Goal: Entertainment & Leisure: Browse casually

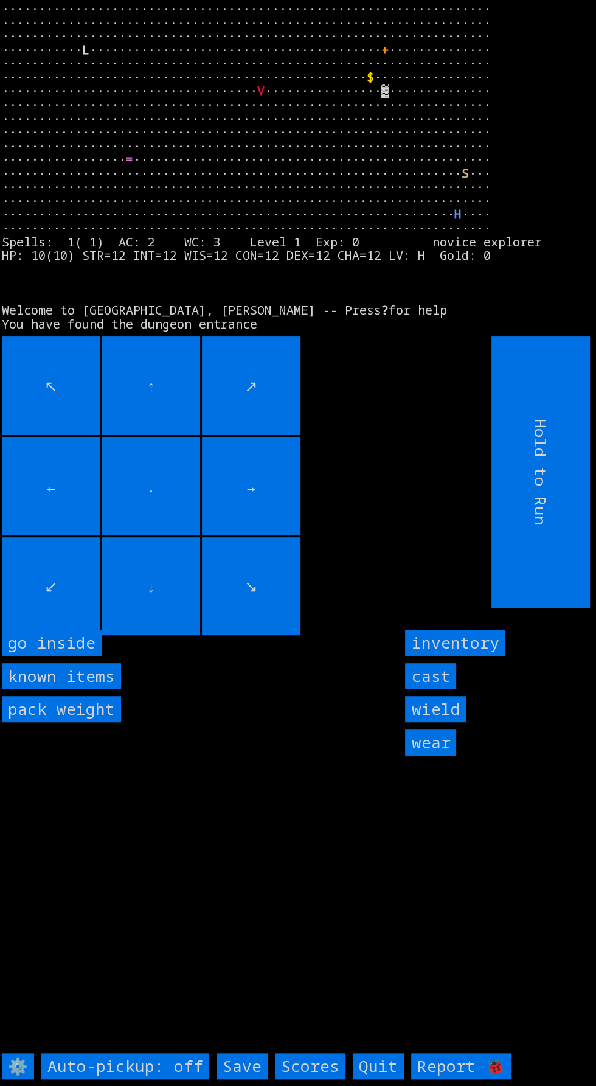
click at [84, 656] on inside "go inside" at bounding box center [52, 643] width 100 height 26
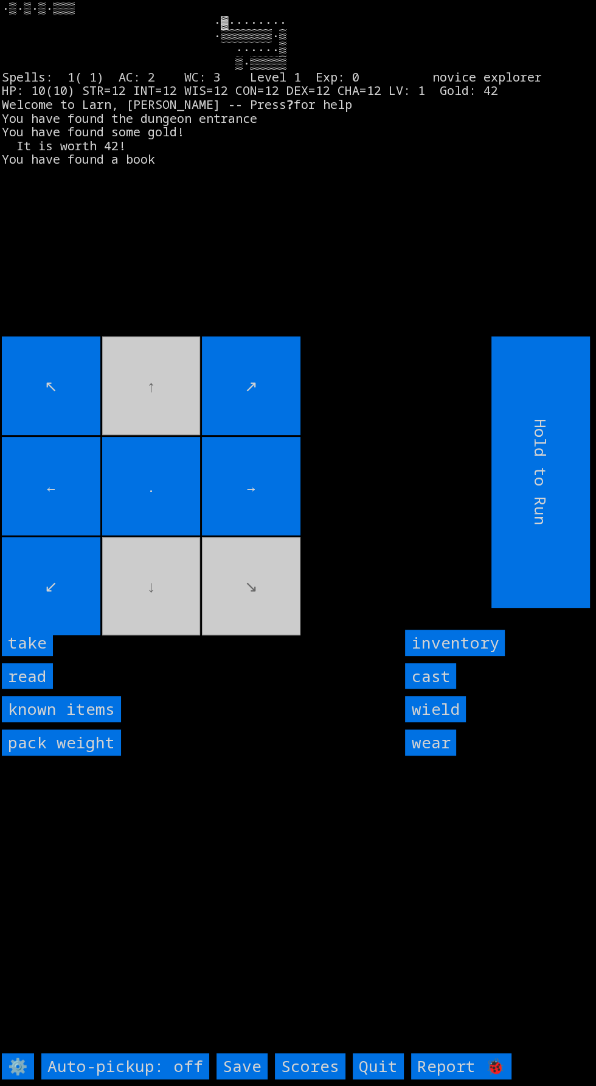
click at [38, 689] on input "read" at bounding box center [27, 676] width 51 height 26
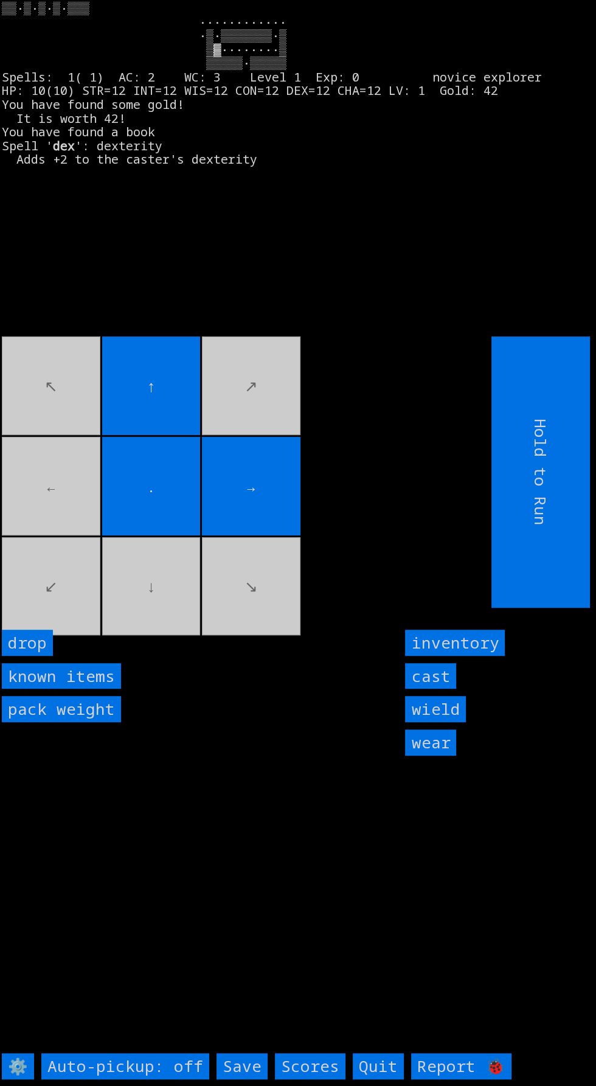
click at [432, 689] on input "cast" at bounding box center [430, 676] width 51 height 26
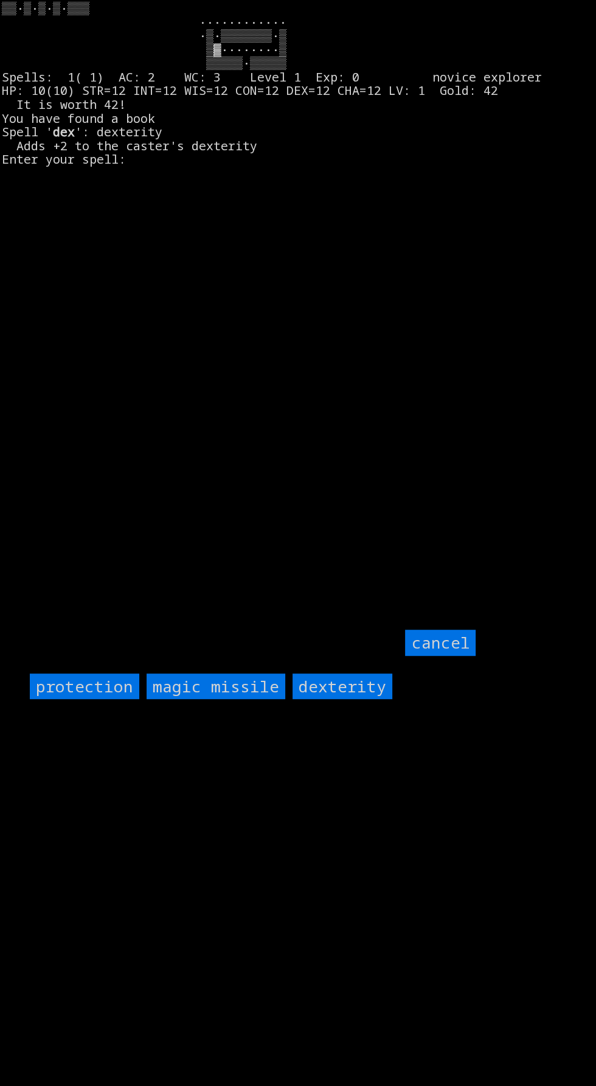
click at [96, 700] on input "protection" at bounding box center [84, 686] width 109 height 26
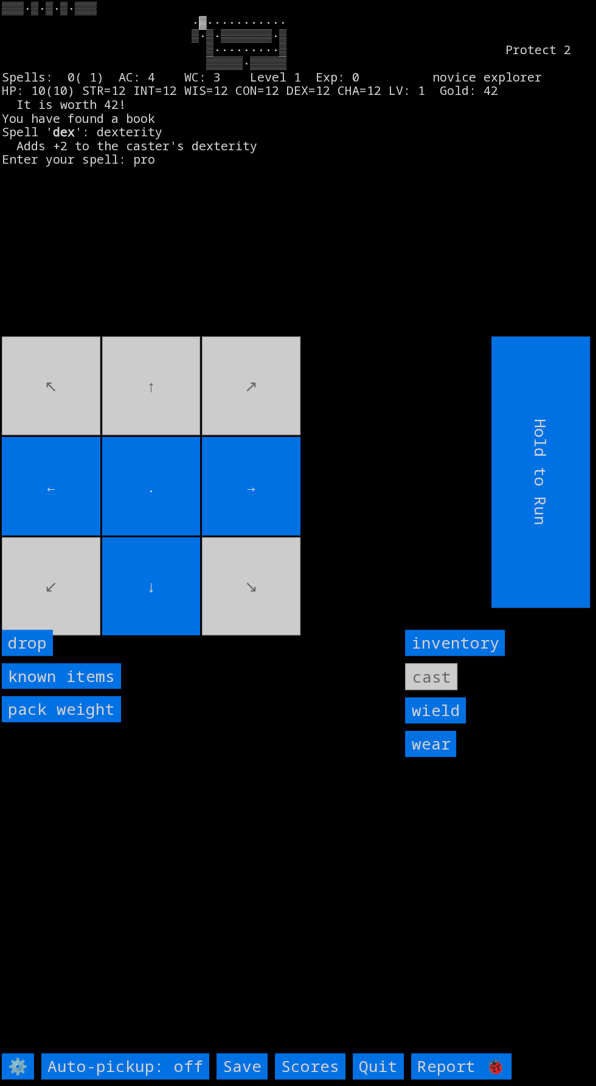
click at [83, 608] on movebuttons "↖ ↑ ↗ ← . → ↙ ↓ ↘" at bounding box center [219, 471] width 435 height 271
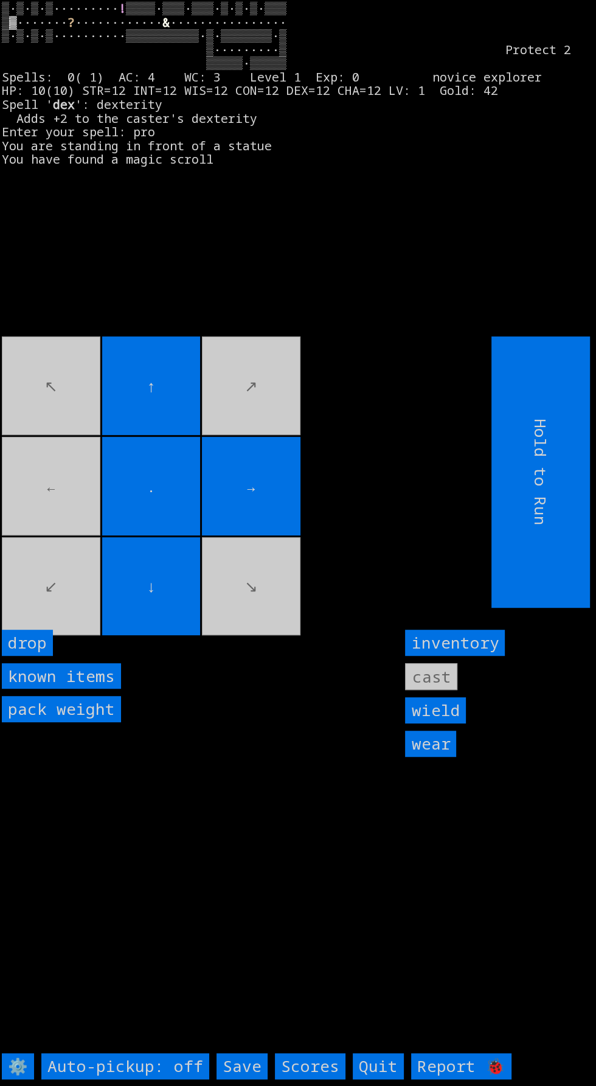
click at [47, 547] on movebuttons "↖ ↑ ↗ ← . → ↙ ↓ ↘" at bounding box center [219, 471] width 435 height 271
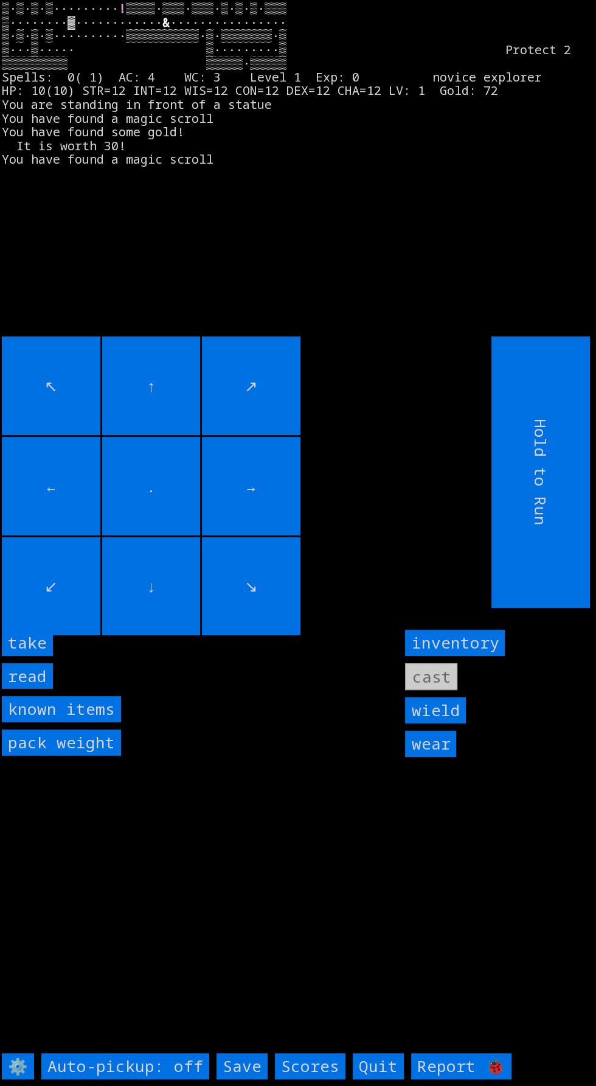
click at [43, 656] on input "take" at bounding box center [27, 643] width 51 height 26
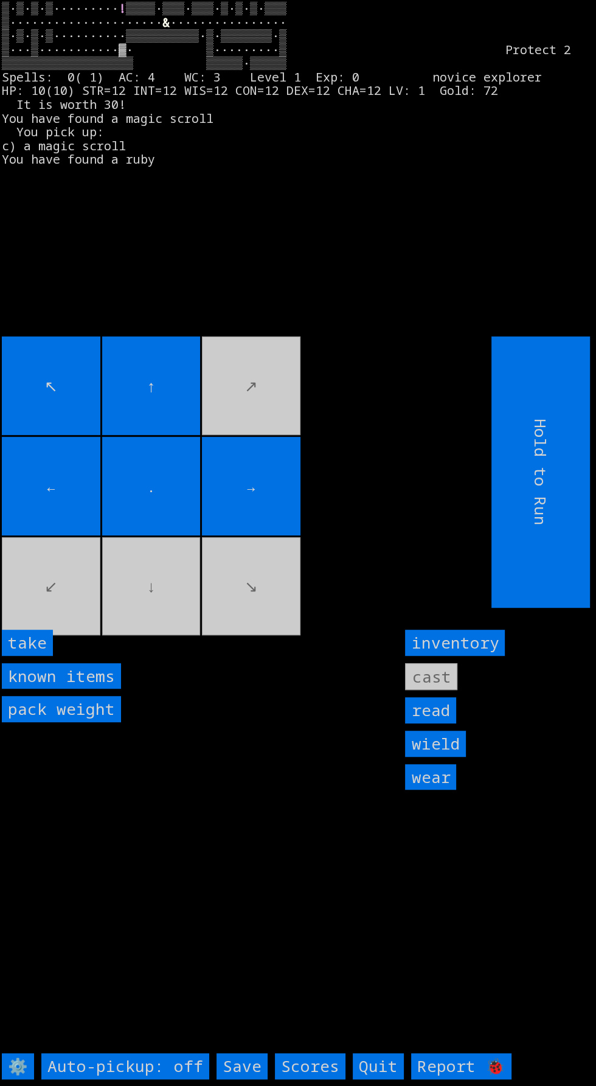
click at [28, 656] on input "take" at bounding box center [27, 643] width 51 height 26
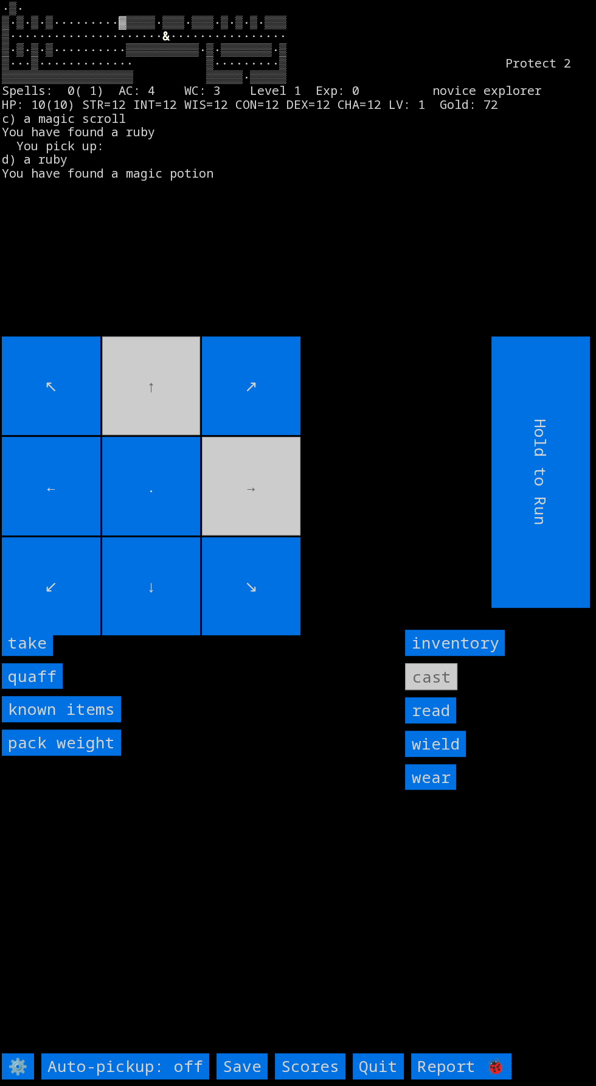
click at [41, 656] on input "take" at bounding box center [27, 643] width 51 height 26
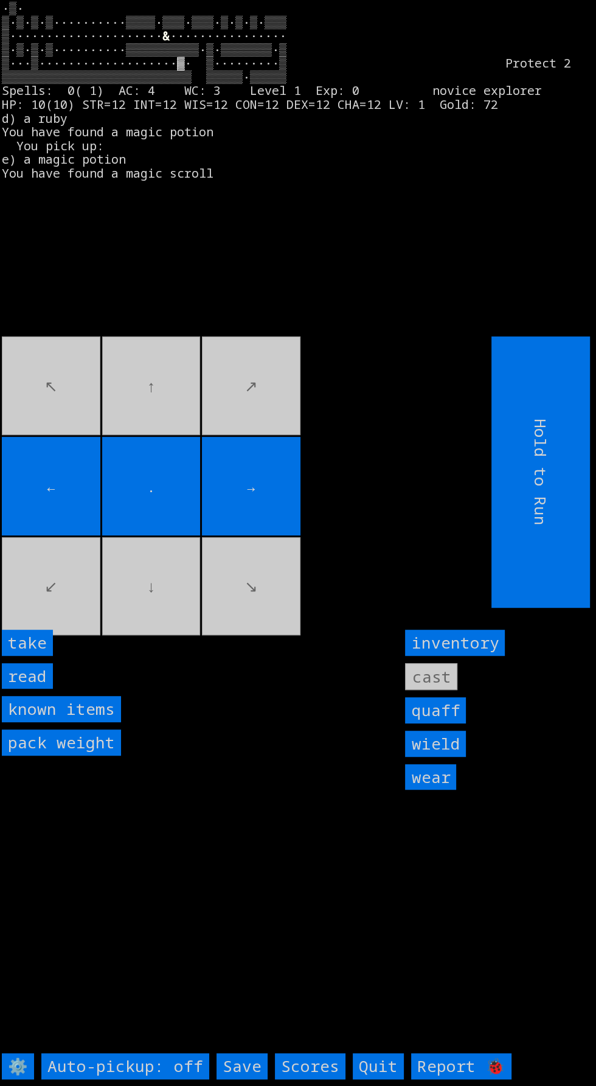
click at [45, 656] on input "take" at bounding box center [27, 643] width 51 height 26
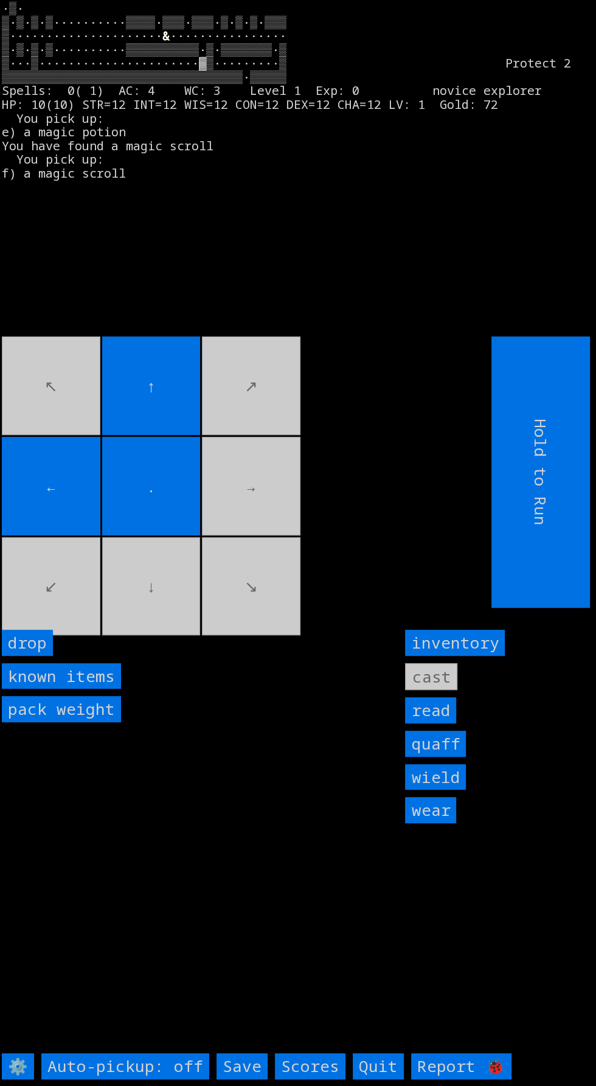
click at [232, 582] on movebuttons "↖ ↑ ↗ ← . → ↙ ↓ ↘" at bounding box center [219, 471] width 435 height 271
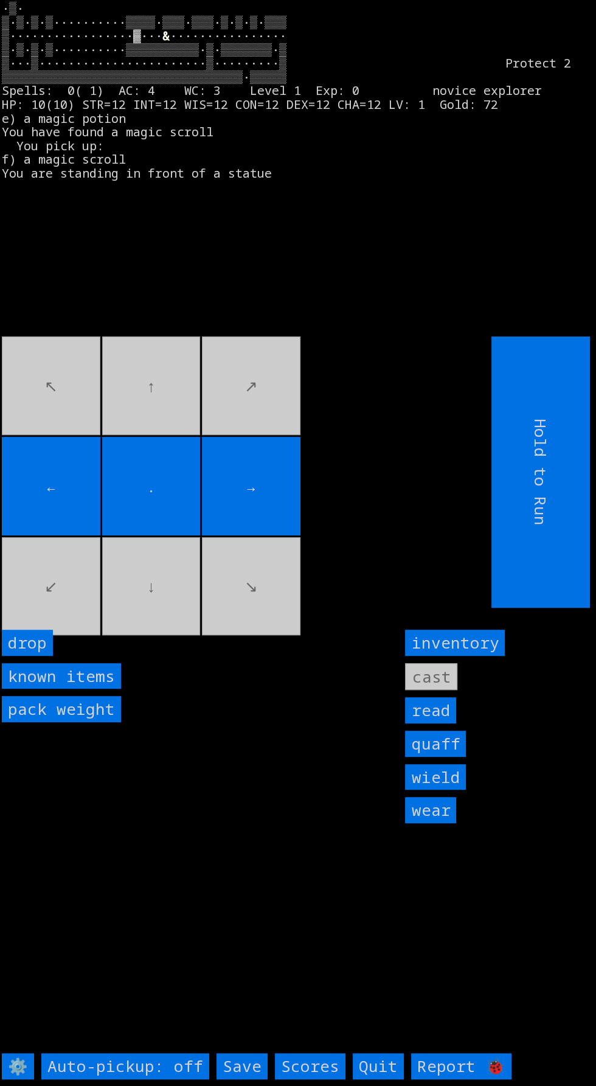
click at [74, 417] on movebuttons "↖ ↑ ↗ ← . → ↙ ↓ ↘" at bounding box center [219, 471] width 435 height 271
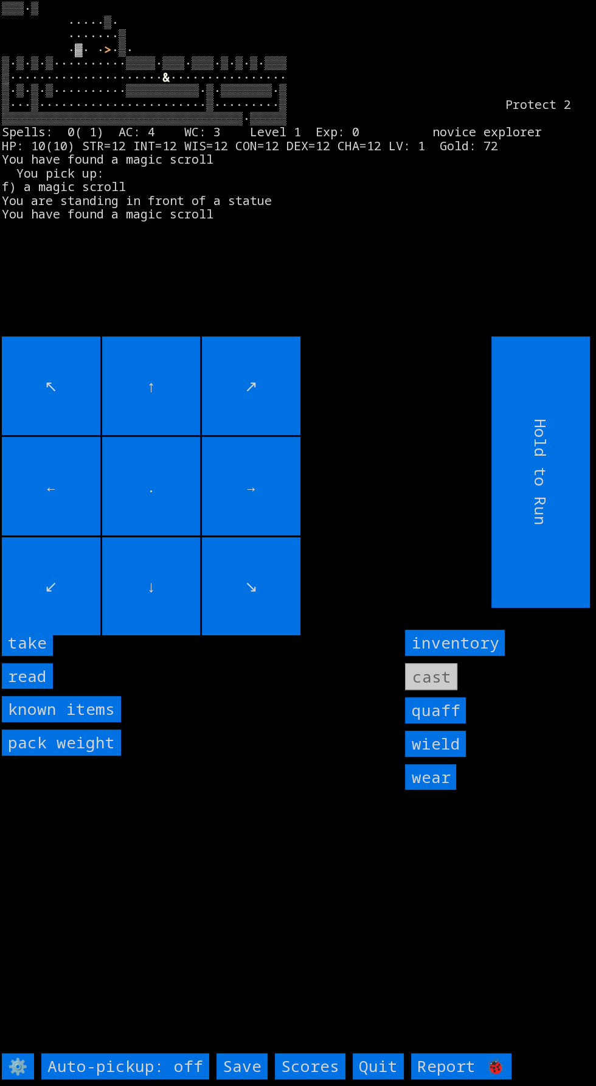
click at [43, 656] on input "take" at bounding box center [27, 643] width 51 height 26
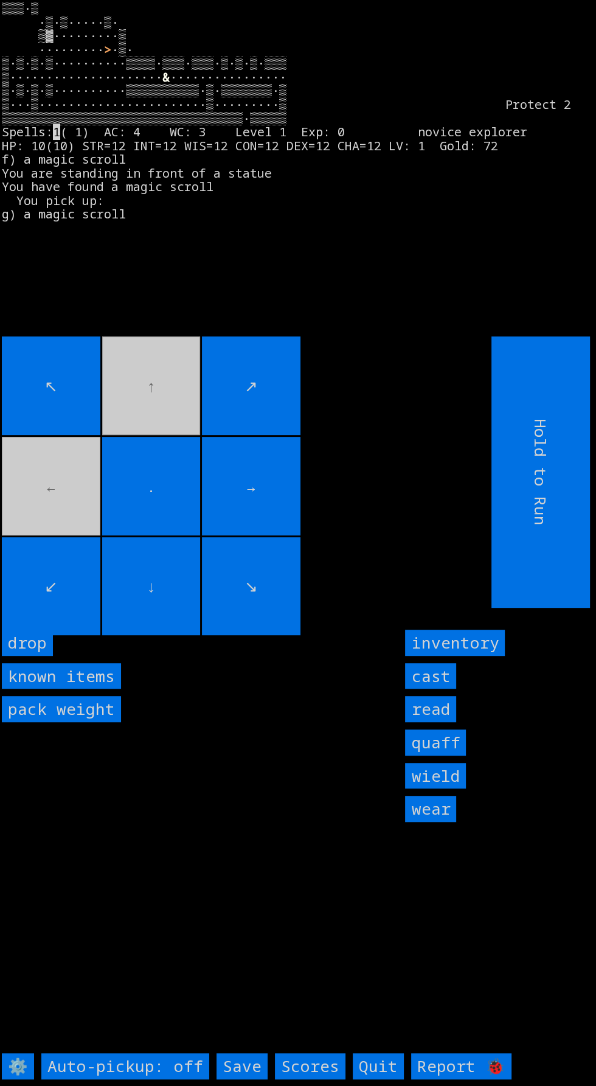
click at [46, 527] on movebuttons "↖ ↑ ↗ ← . → ↙ ↓ ↘" at bounding box center [219, 471] width 435 height 271
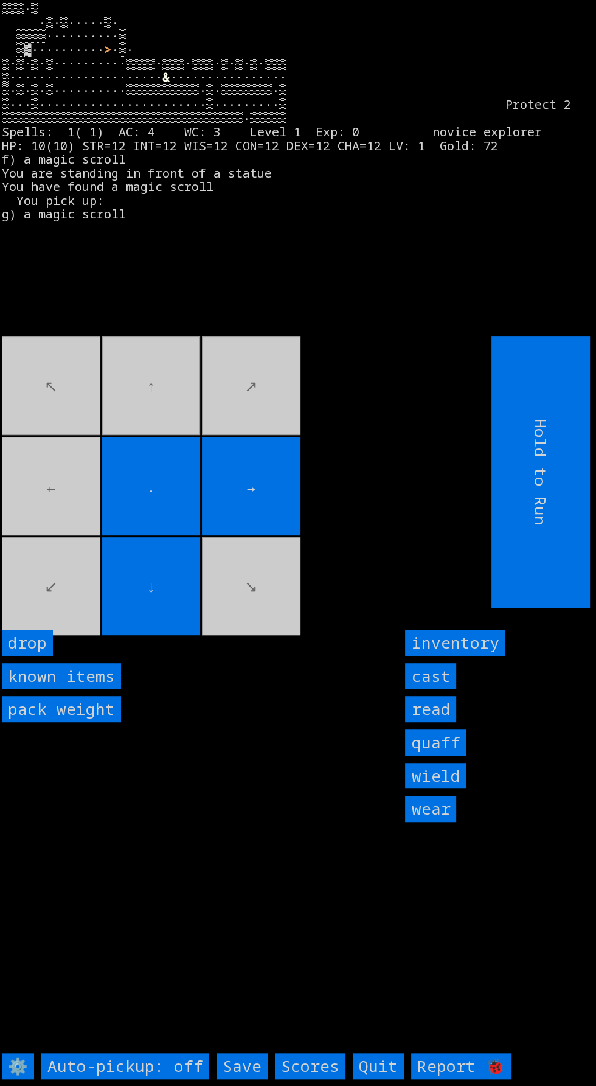
click at [43, 532] on movebuttons "↖ ↑ ↗ ← . → ↙ ↓ ↘" at bounding box center [219, 471] width 435 height 271
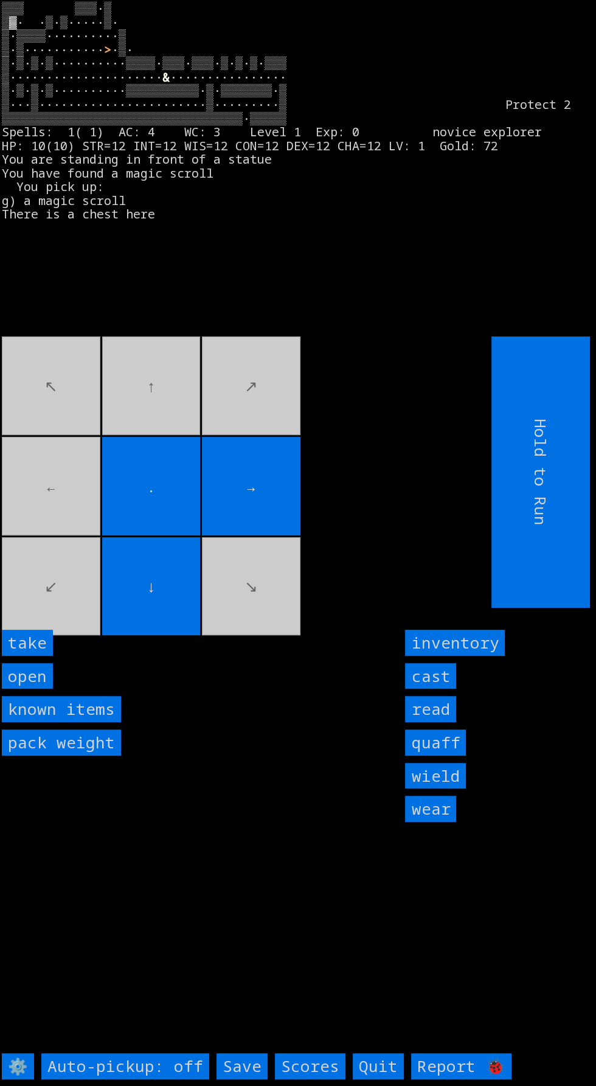
click at [41, 656] on input "take" at bounding box center [27, 643] width 51 height 26
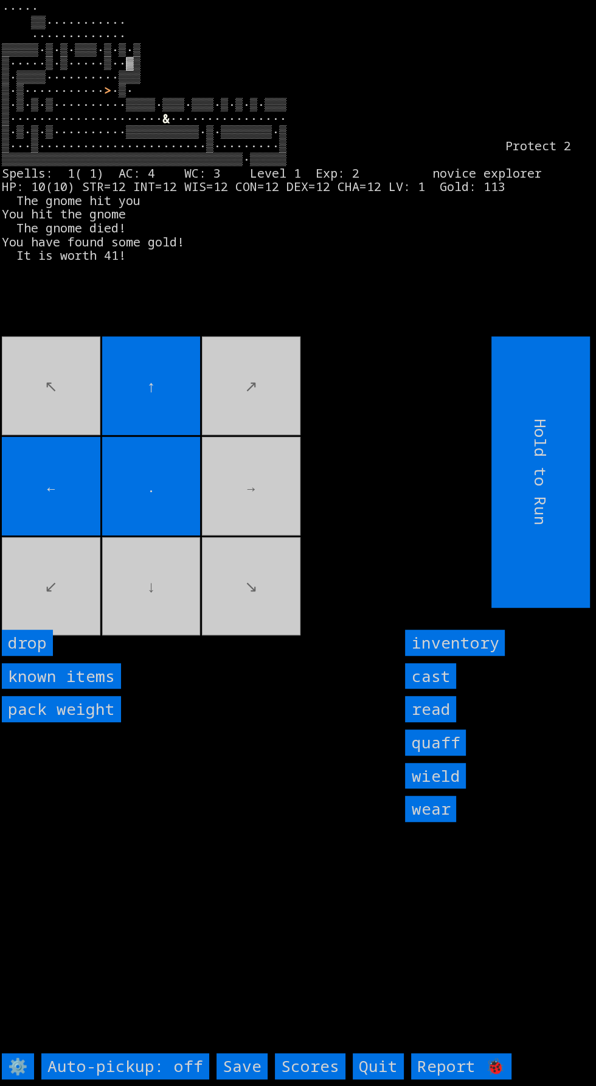
click at [279, 493] on movebuttons "↖ ↑ ↗ ← . → ↙ ↓ ↘" at bounding box center [219, 471] width 435 height 271
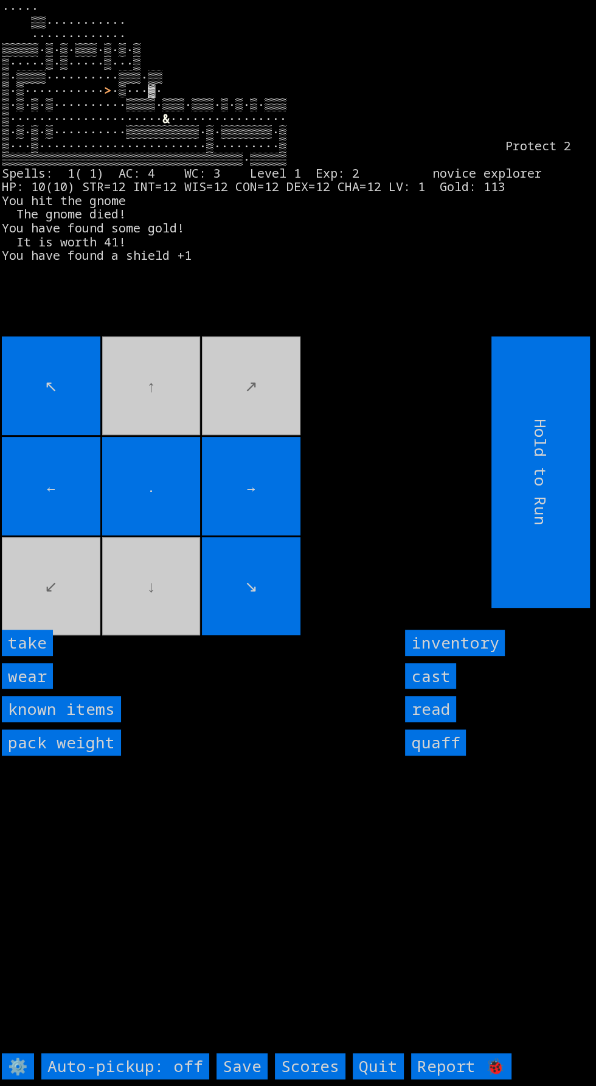
click at [36, 689] on input "wear" at bounding box center [27, 676] width 51 height 26
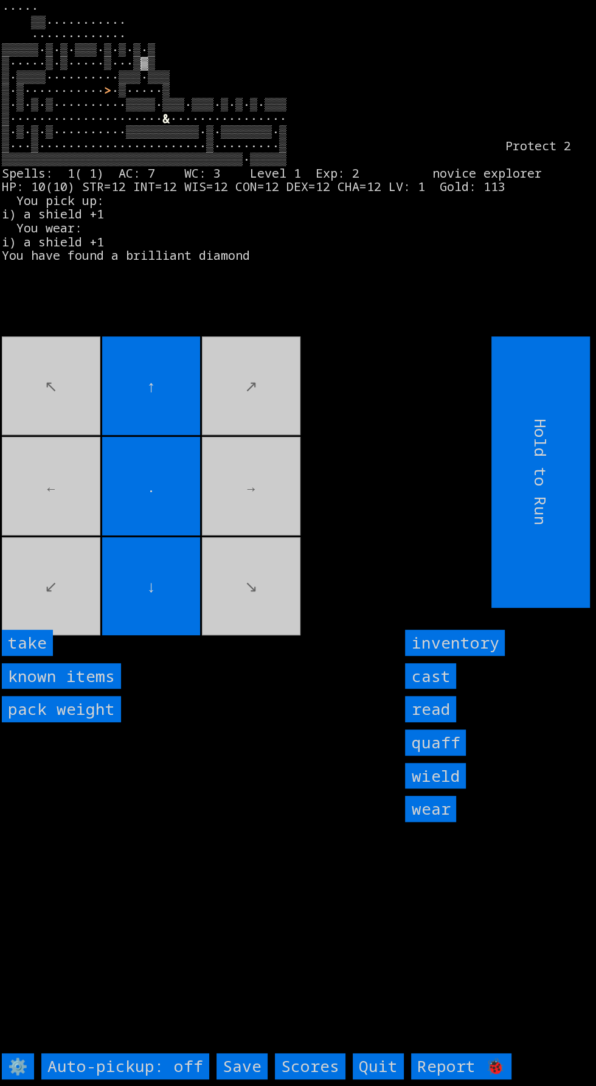
click at [44, 656] on input "take" at bounding box center [27, 643] width 51 height 26
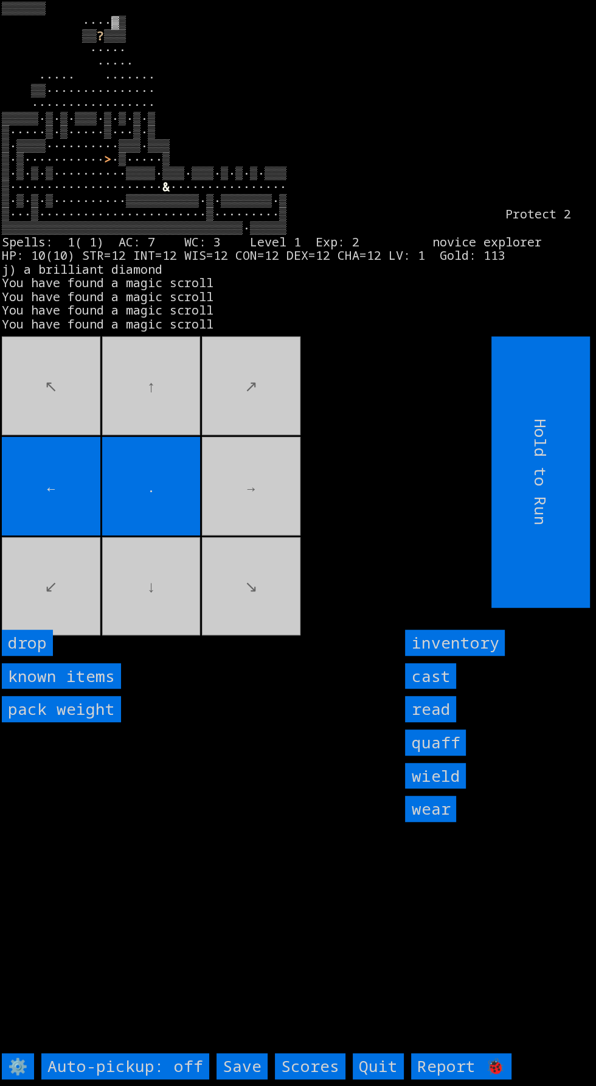
click at [220, 516] on movebuttons "↖ ↑ ↗ ← . → ↙ ↓ ↘" at bounding box center [219, 471] width 435 height 271
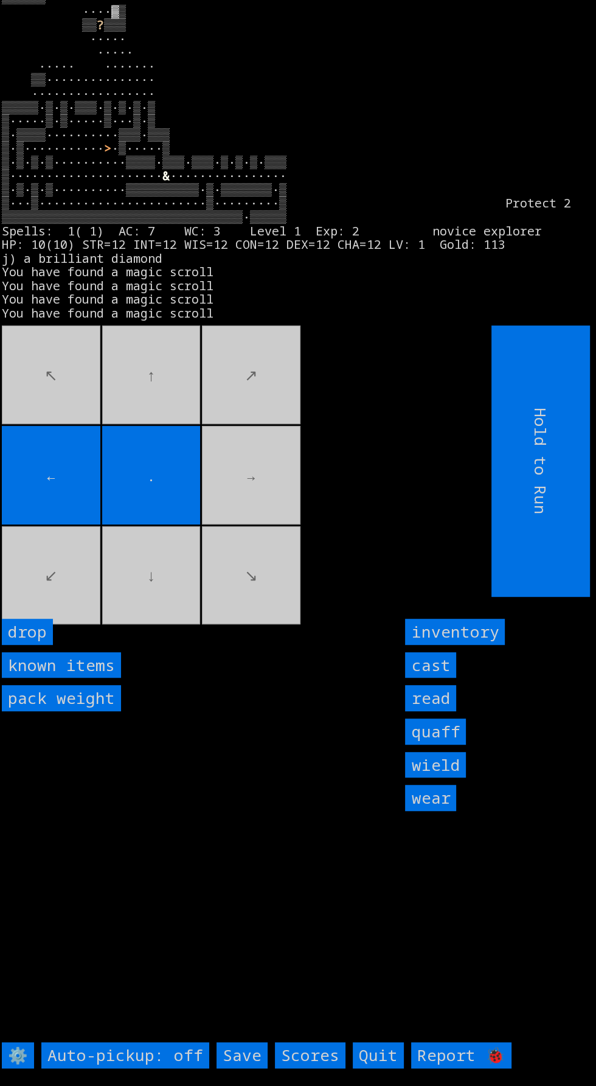
click at [241, 1068] on input "Save" at bounding box center [242, 1055] width 51 height 26
